Goal: Information Seeking & Learning: Check status

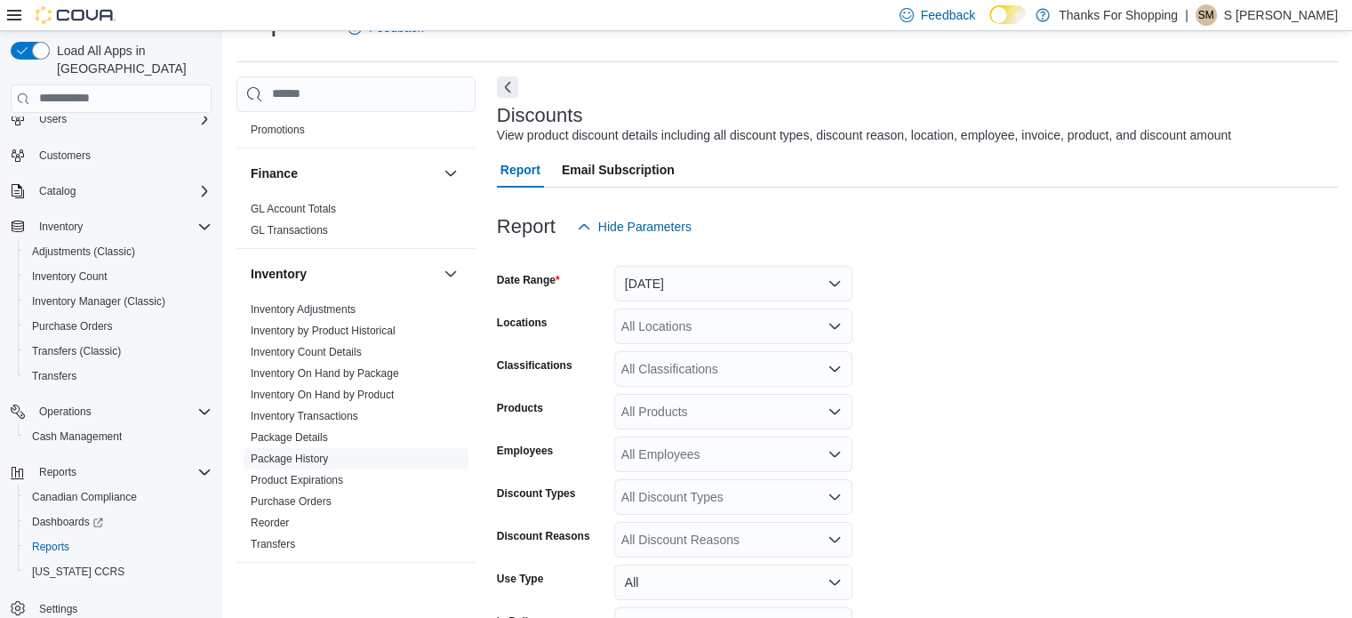
scroll to position [533, 0]
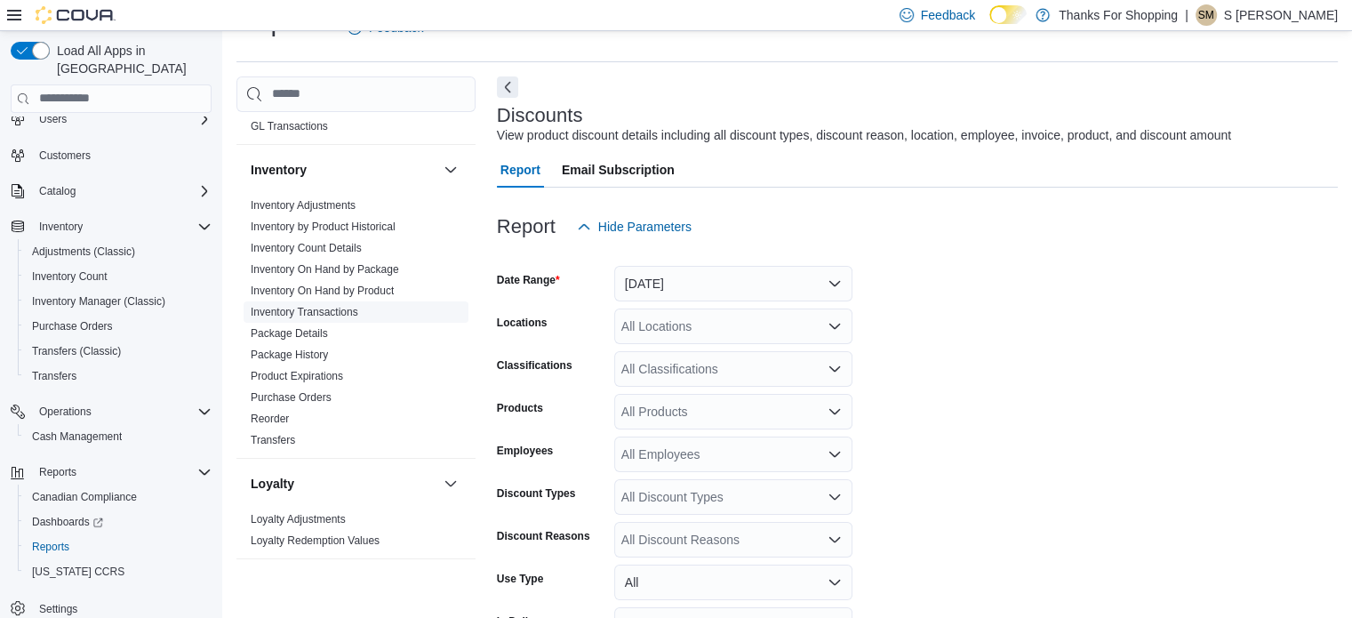
click at [348, 315] on link "Inventory Transactions" at bounding box center [305, 312] width 108 height 12
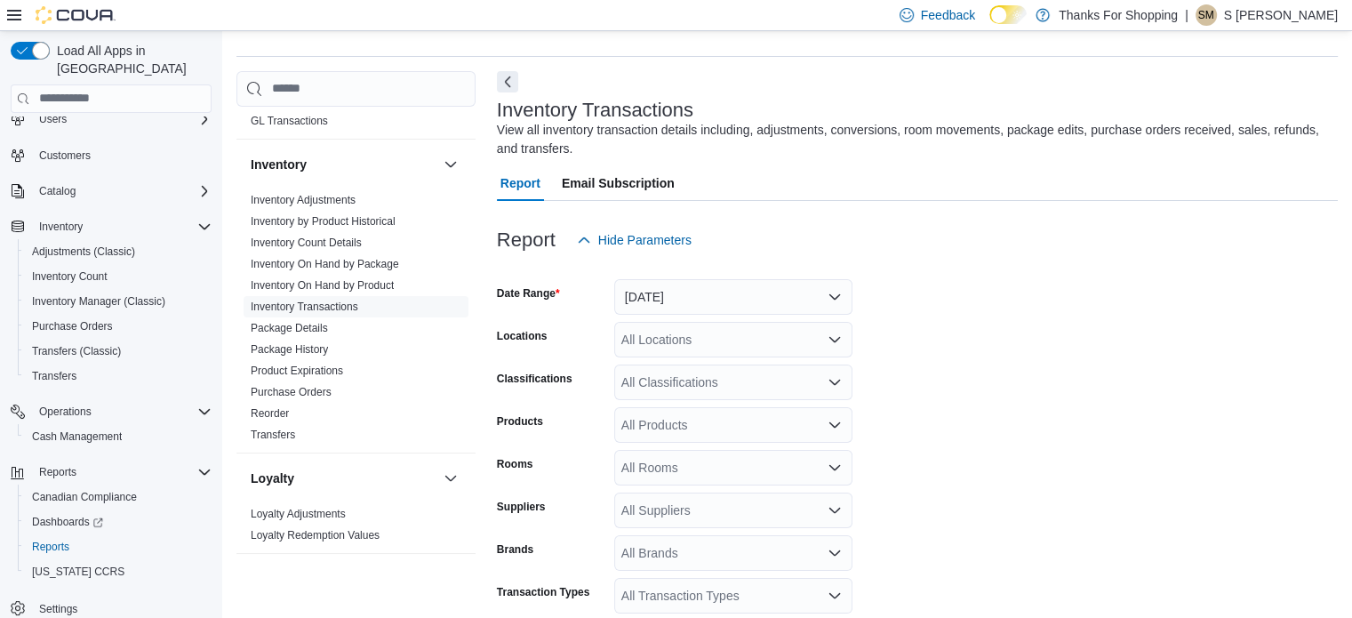
scroll to position [60, 0]
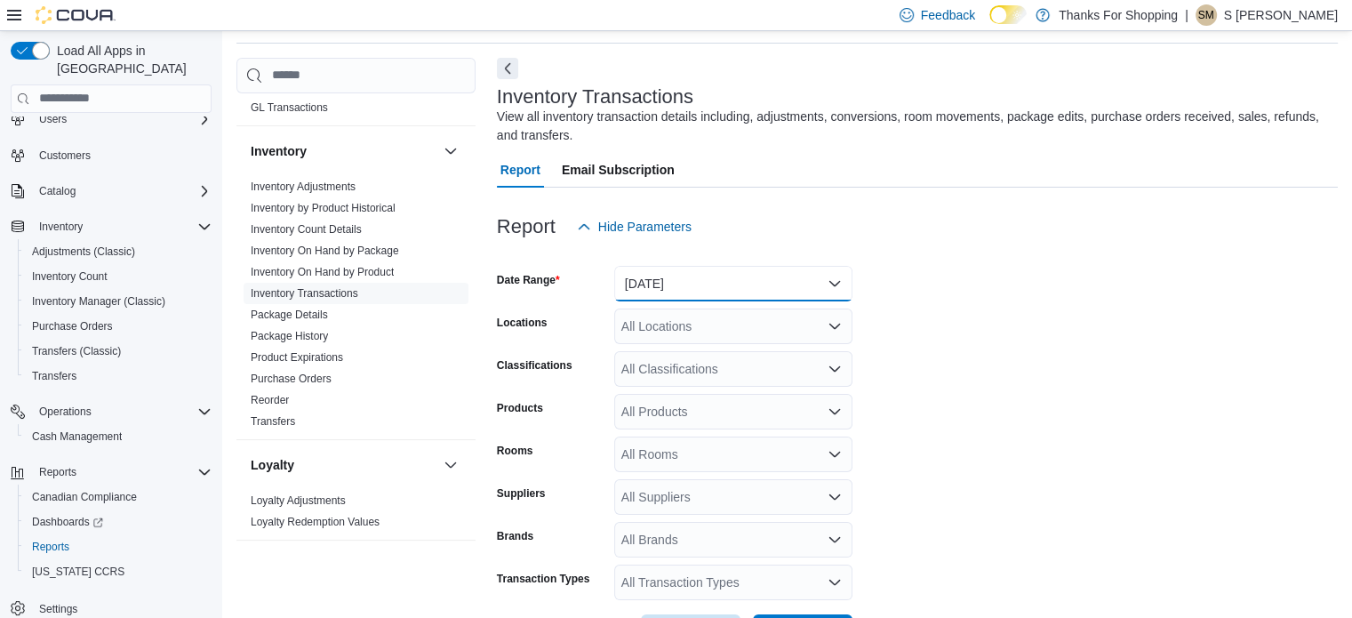
click at [661, 282] on button "[DATE]" at bounding box center [733, 284] width 238 height 36
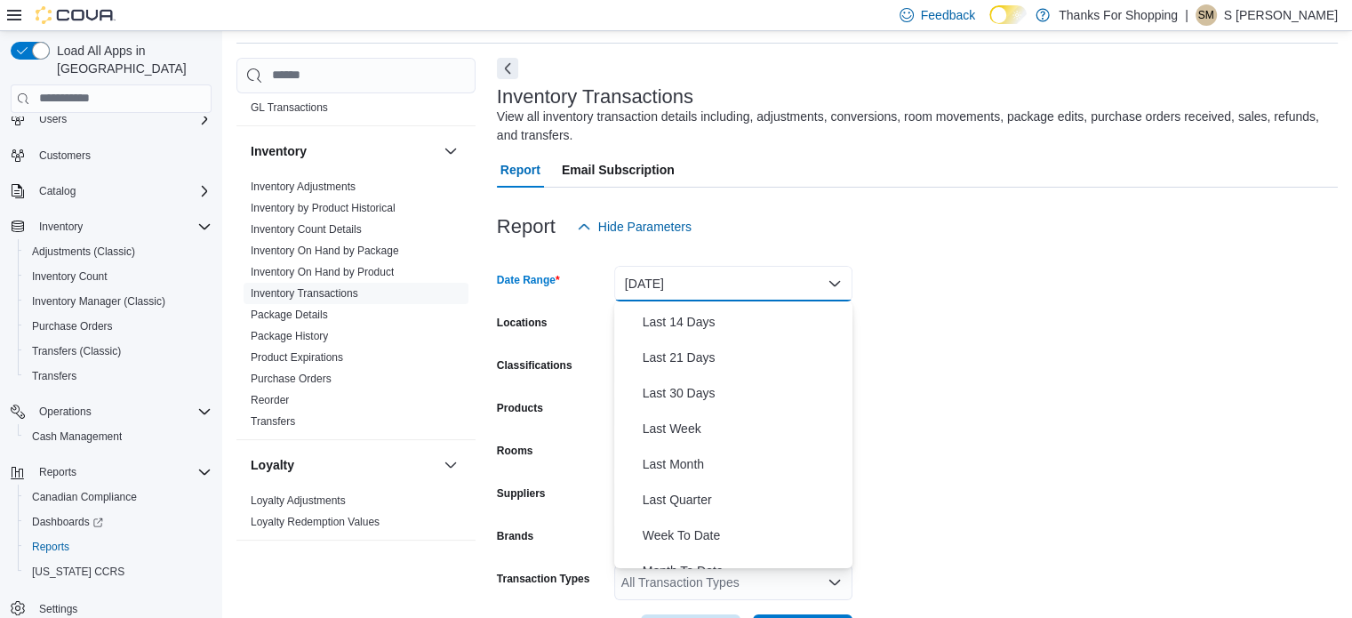
scroll to position [178, 0]
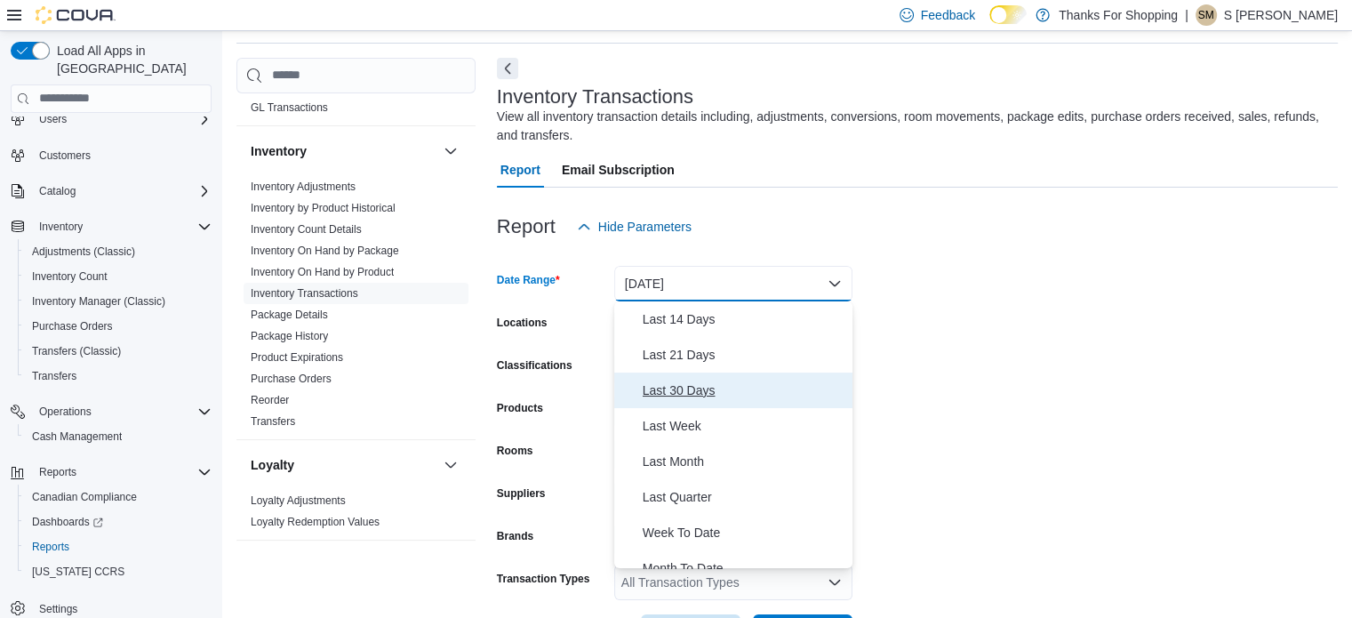
click at [699, 387] on span "Last 30 Days" at bounding box center [743, 389] width 203 height 21
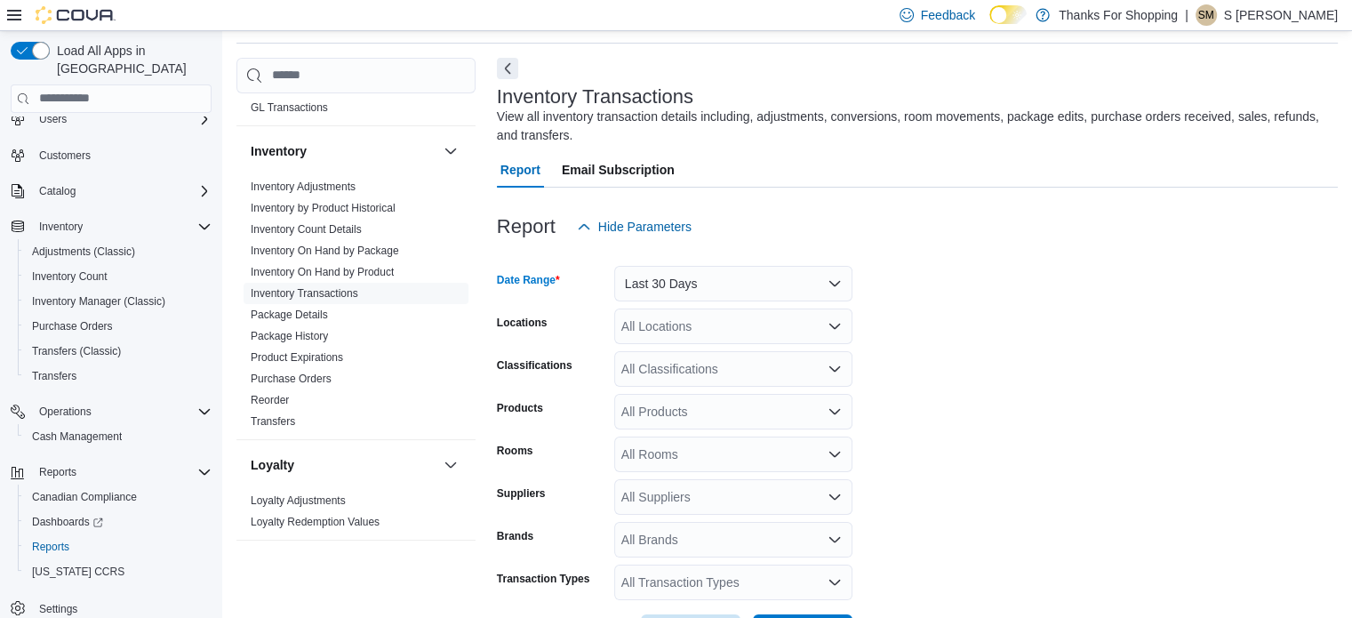
click at [1012, 339] on form "Date Range Last 30 Days Locations All Locations Classifications All Classificat…" at bounding box center [917, 446] width 841 height 405
click at [729, 329] on div "All Locations" at bounding box center [733, 326] width 238 height 36
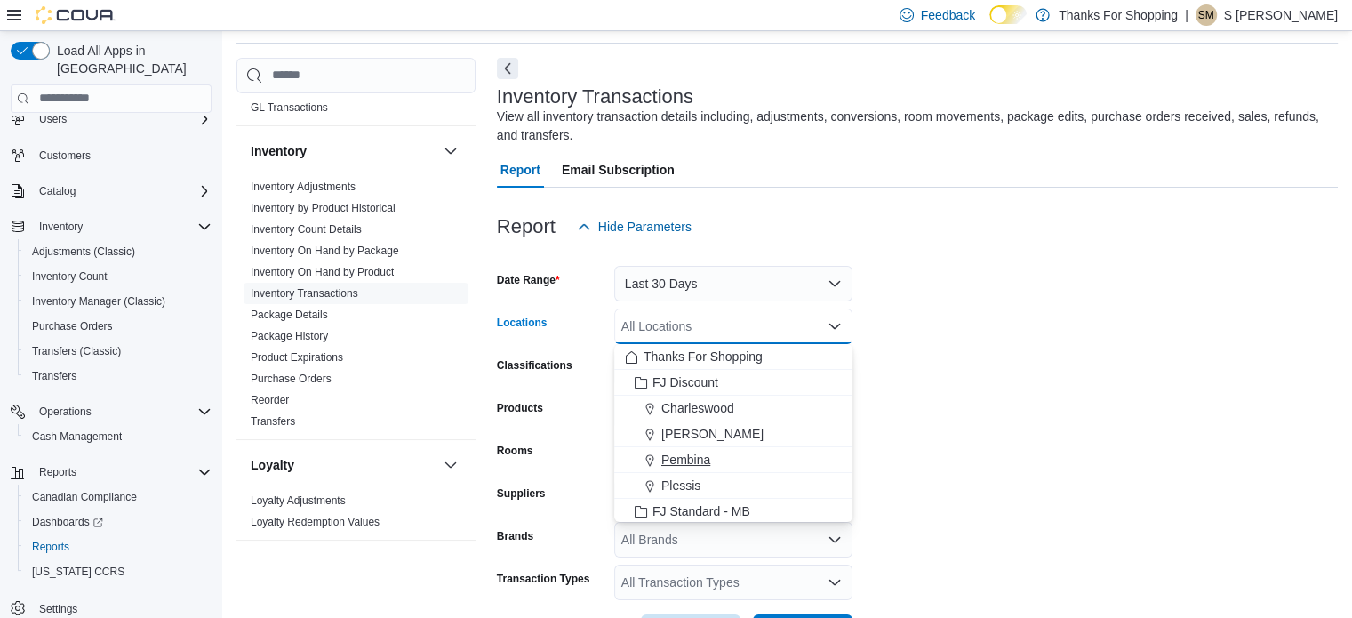
drag, startPoint x: 696, startPoint y: 475, endPoint x: 719, endPoint y: 452, distance: 32.7
click at [696, 476] on span "Plessis" at bounding box center [680, 485] width 39 height 18
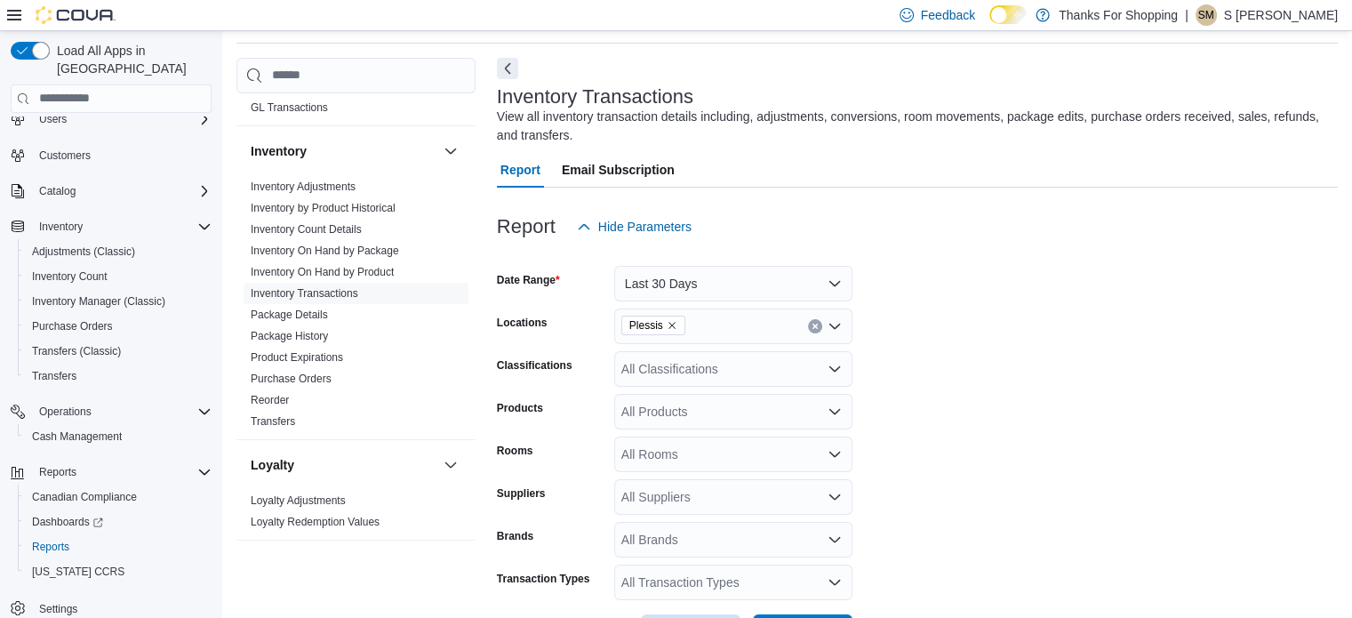
click at [984, 379] on form "Date Range Last 30 Days Locations Plessis Classifications All Classifications P…" at bounding box center [917, 446] width 841 height 405
click at [683, 412] on div "All Products" at bounding box center [733, 412] width 238 height 36
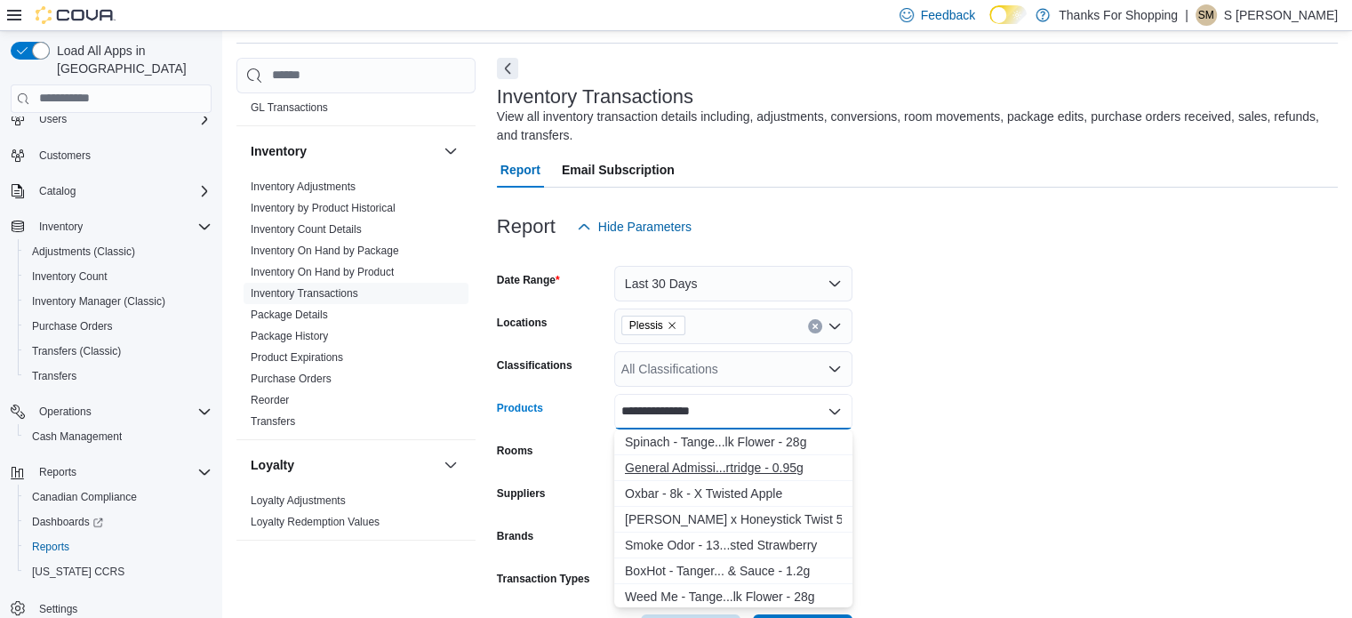
type input "**********"
click at [729, 475] on div "General Admissi...rtridge - 0.95g" at bounding box center [733, 468] width 217 height 18
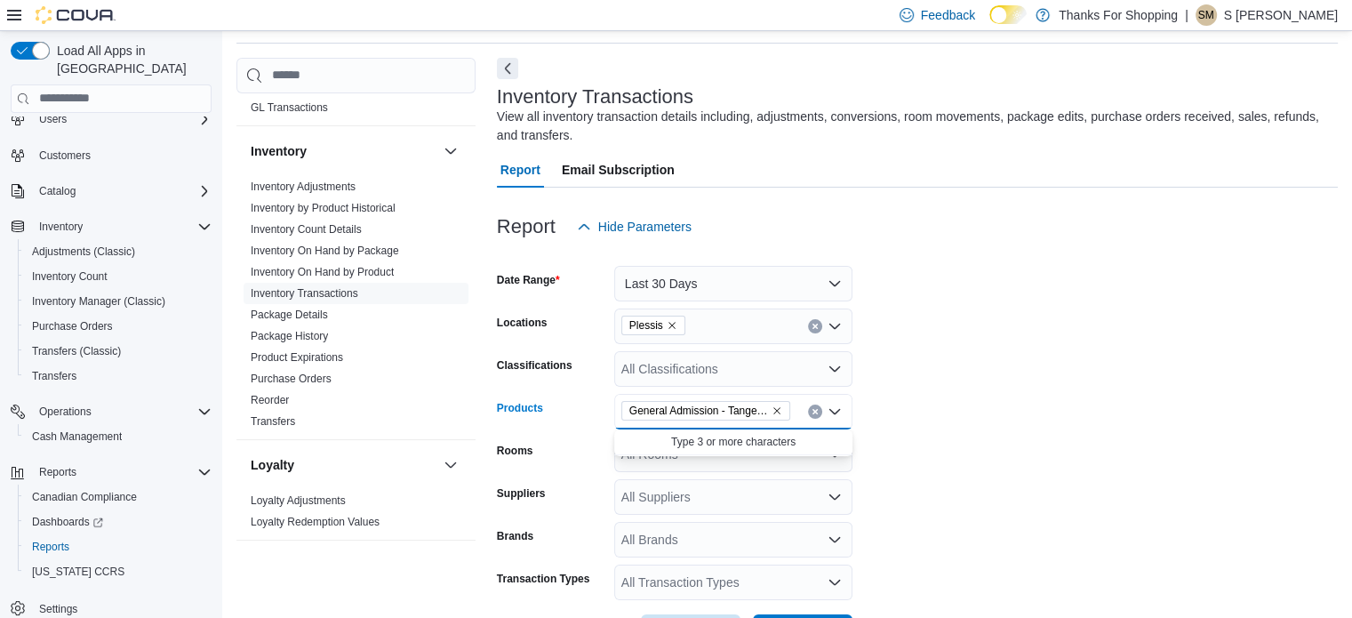
click at [962, 406] on form "Date Range Last 30 Days Locations Plessis Classifications All Classifications P…" at bounding box center [917, 446] width 841 height 405
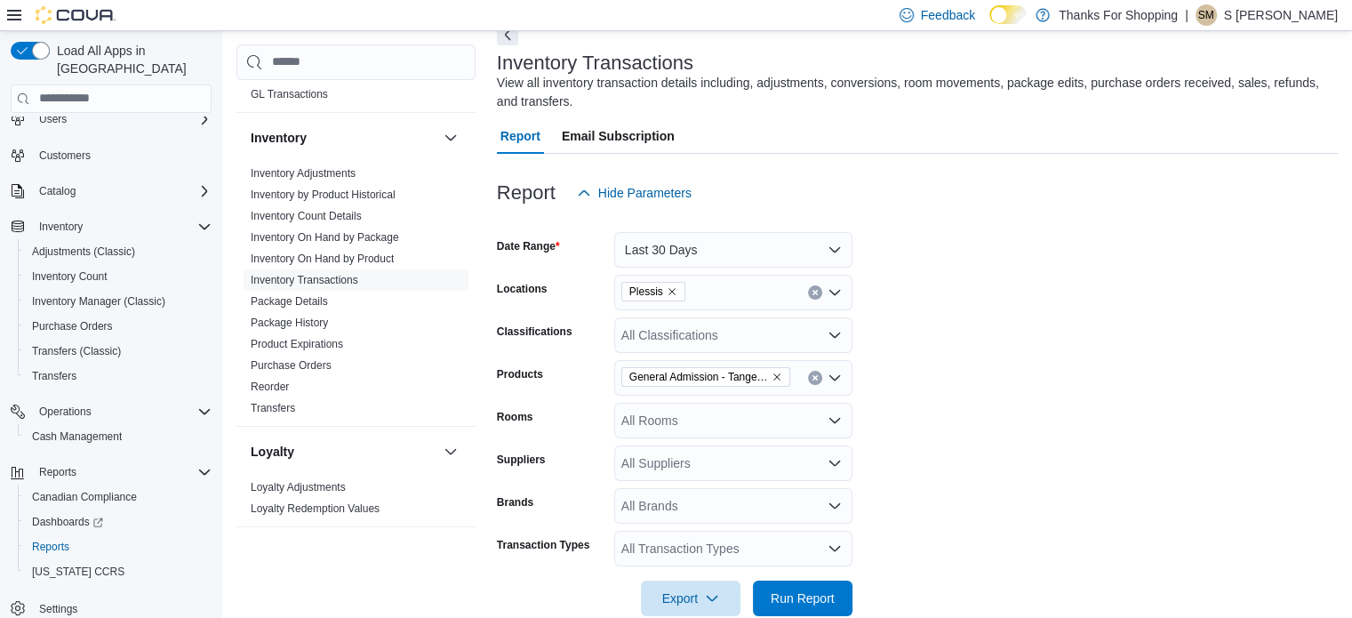
scroll to position [126, 0]
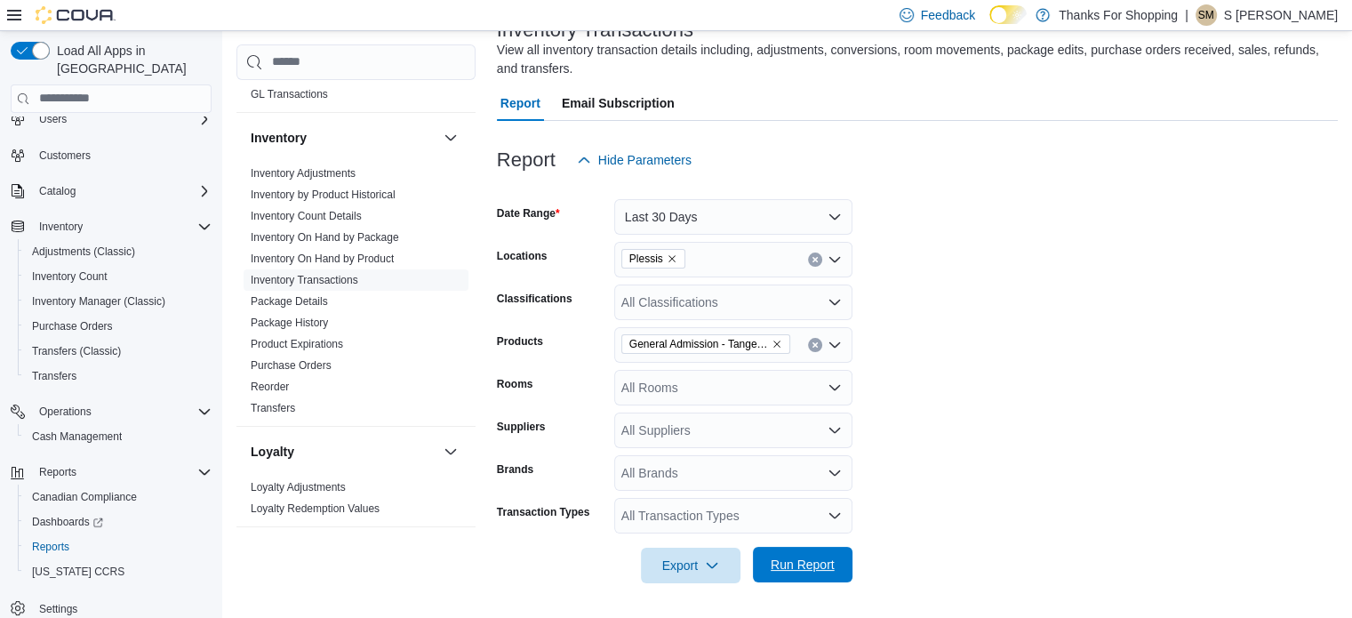
click at [825, 557] on span "Run Report" at bounding box center [802, 564] width 64 height 18
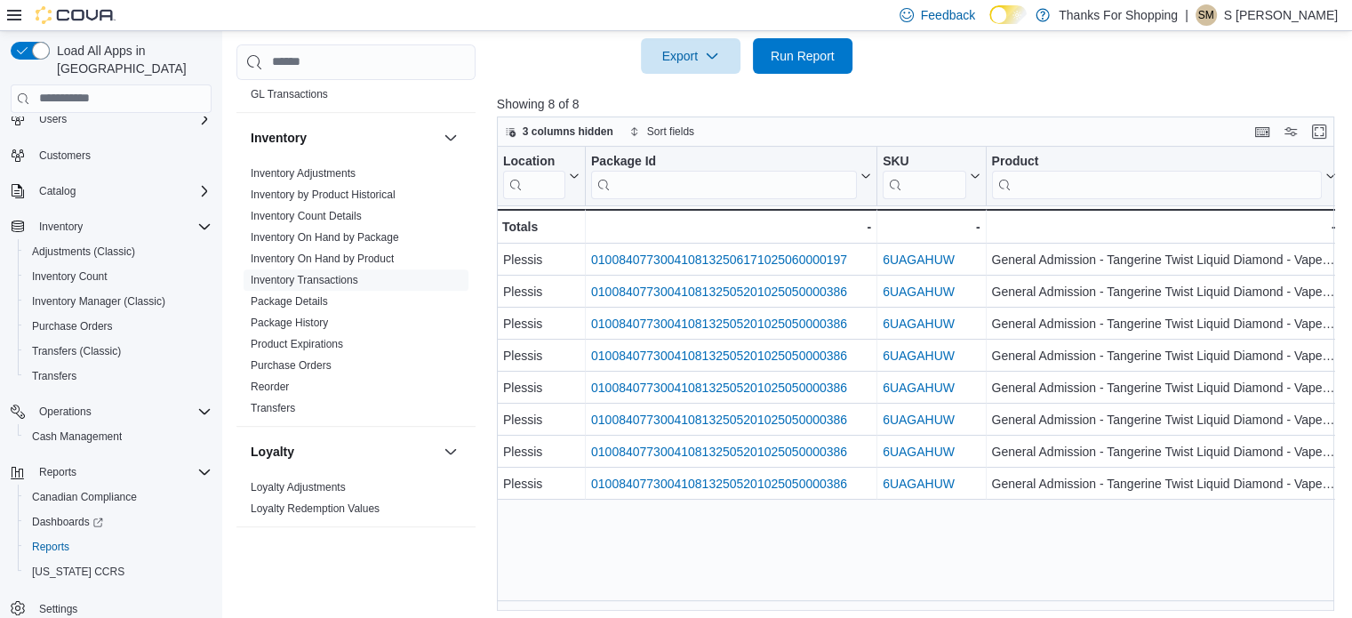
scroll to position [642, 0]
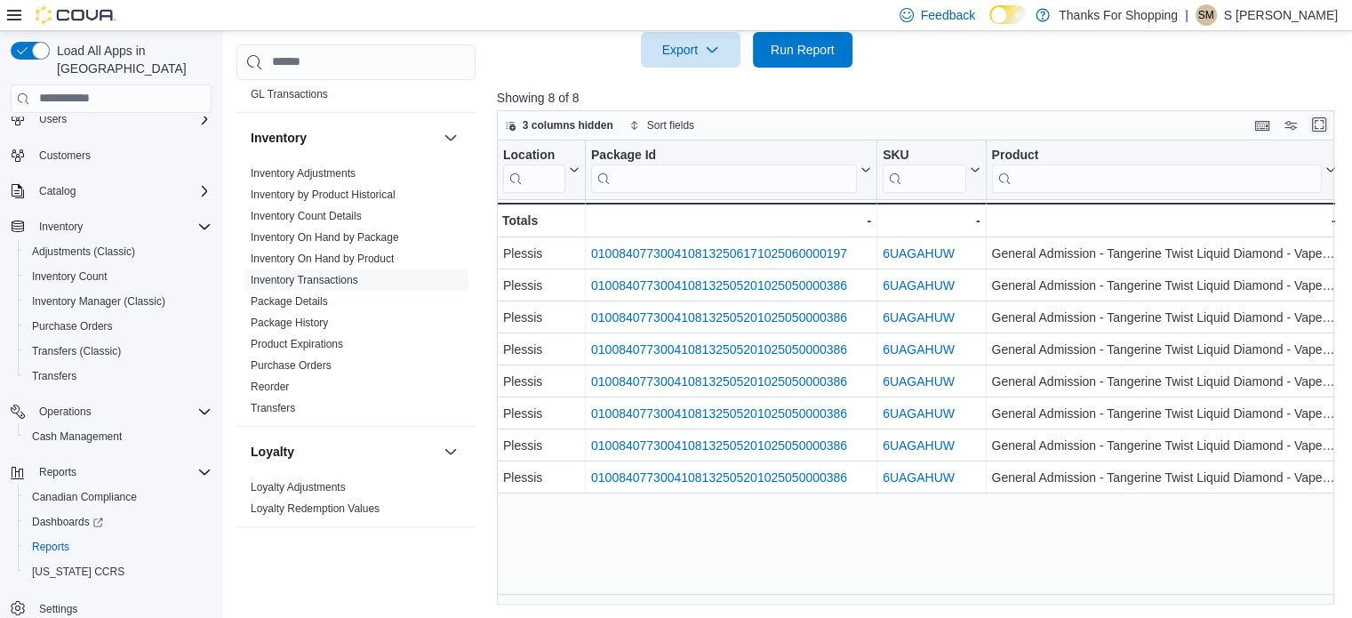
click at [1324, 123] on button "Enter fullscreen" at bounding box center [1318, 124] width 21 height 21
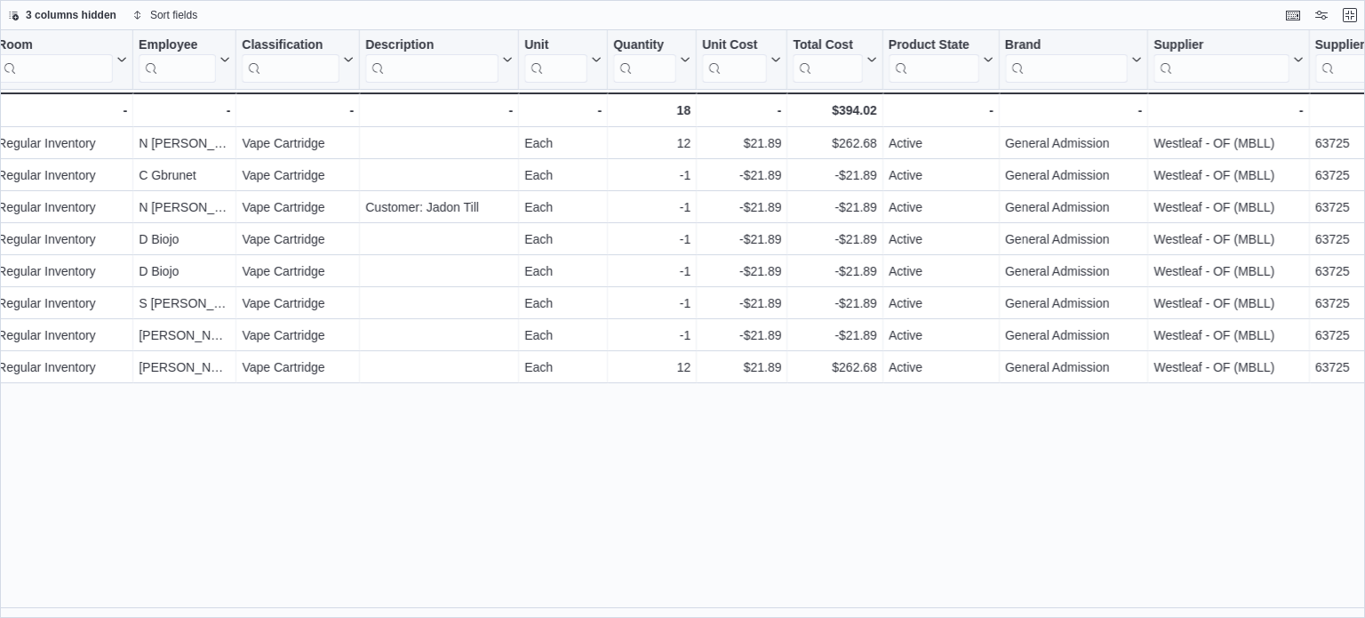
scroll to position [0, 1520]
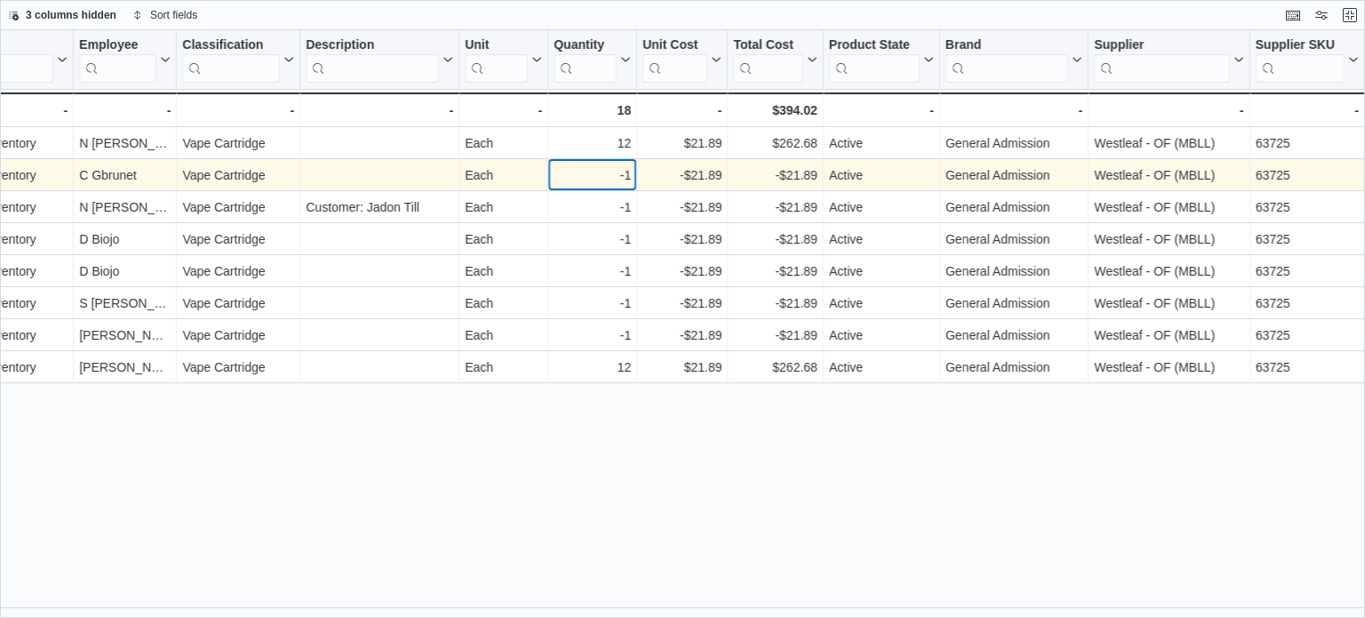
click at [615, 170] on div "-1" at bounding box center [592, 174] width 77 height 21
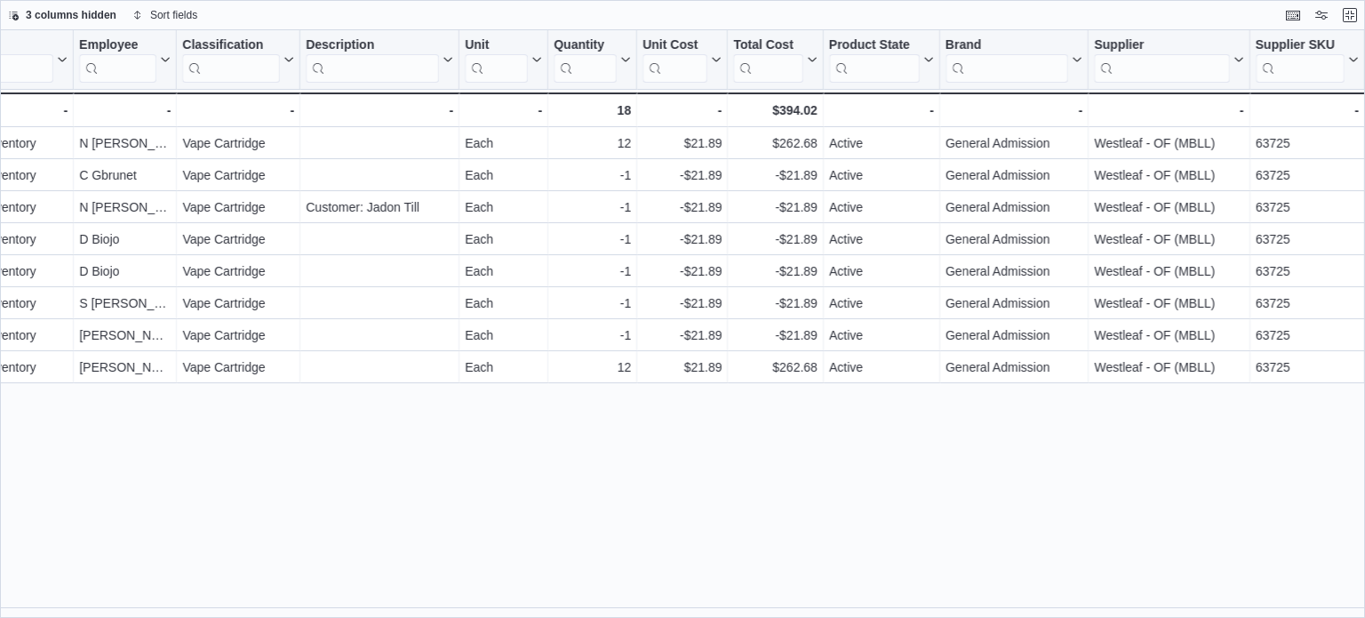
click at [627, 483] on div "Location Click to view column header actions Package Id Click to view column he…" at bounding box center [682, 324] width 1365 height 588
